Goal: Navigation & Orientation: Find specific page/section

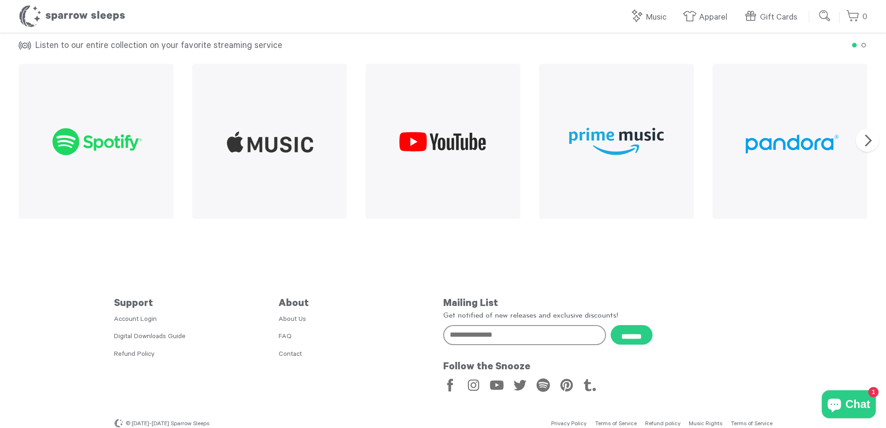
scroll to position [1133, 0]
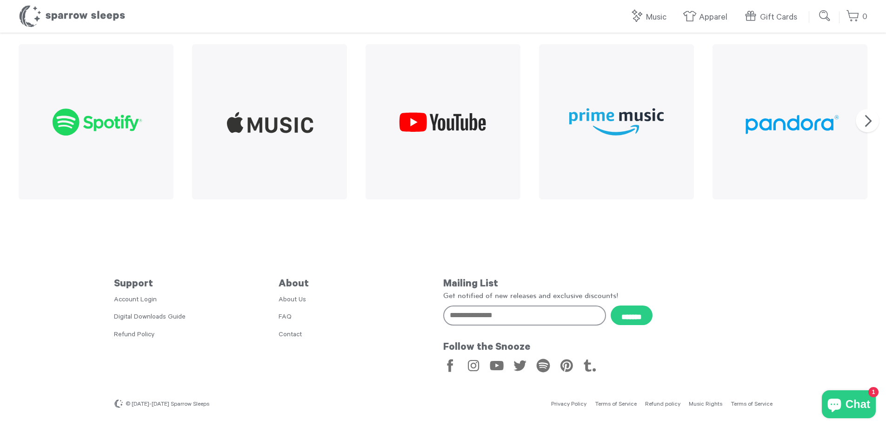
click at [290, 298] on link "About Us" at bounding box center [292, 299] width 27 height 7
click at [294, 332] on link "Contact" at bounding box center [290, 334] width 23 height 7
